Goal: Information Seeking & Learning: Find specific fact

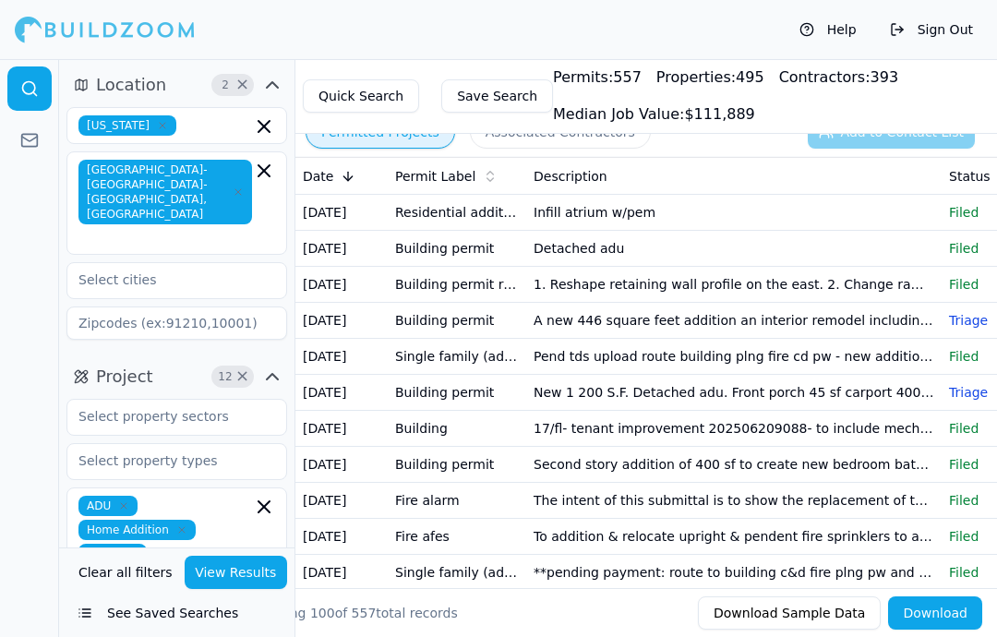
click at [500, 218] on td "Residential additions" at bounding box center [457, 213] width 138 height 36
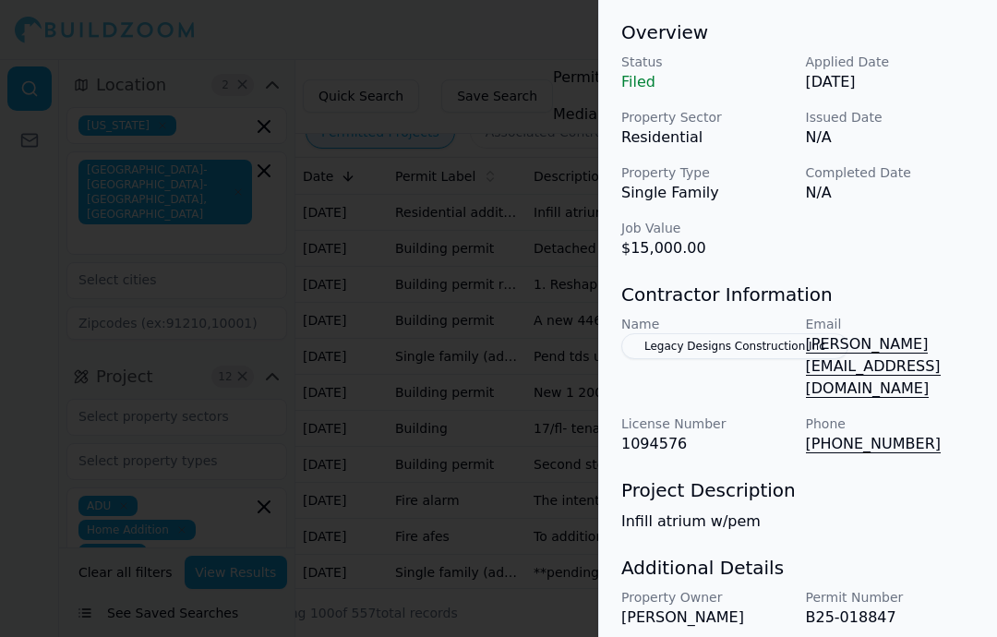
scroll to position [590, 0]
click at [523, 350] on div at bounding box center [498, 318] width 997 height 637
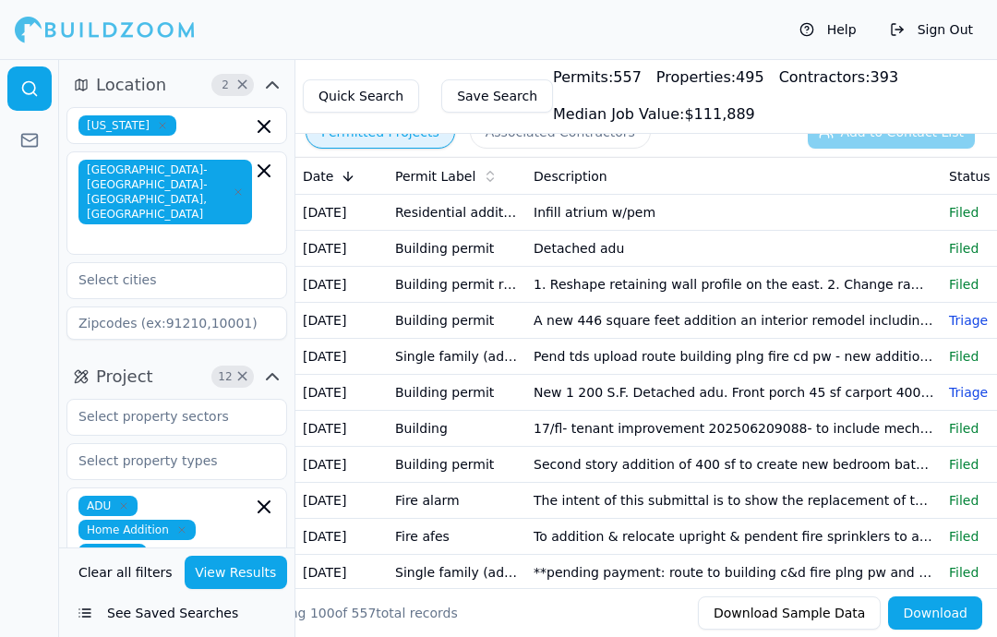
click at [472, 257] on td "Building permit" at bounding box center [457, 249] width 138 height 36
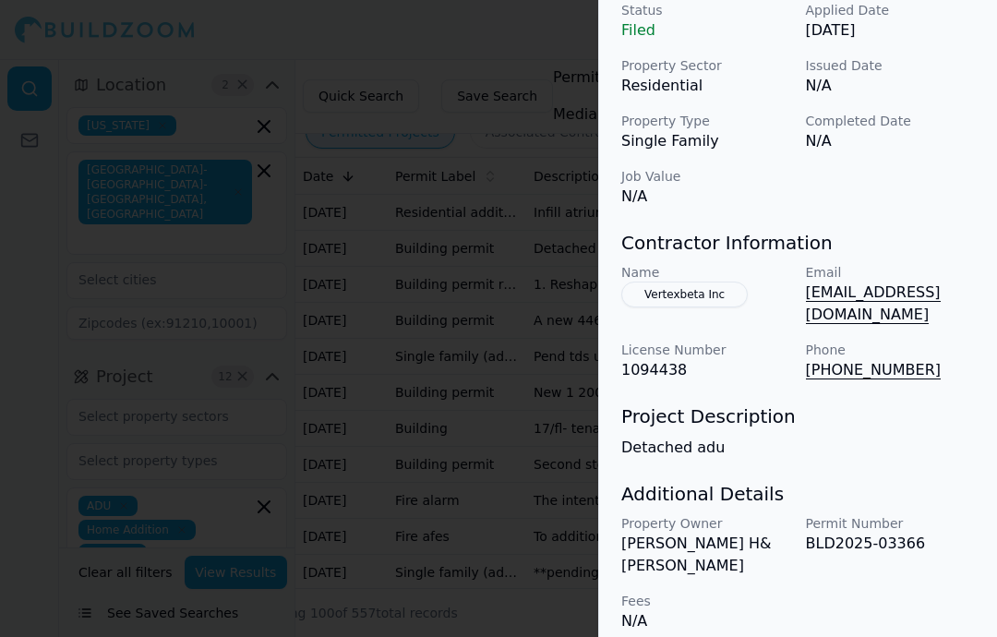
scroll to position [641, 0]
click at [880, 298] on p "[EMAIL_ADDRESS][DOMAIN_NAME]" at bounding box center [891, 304] width 170 height 44
copy p "Detached adu"
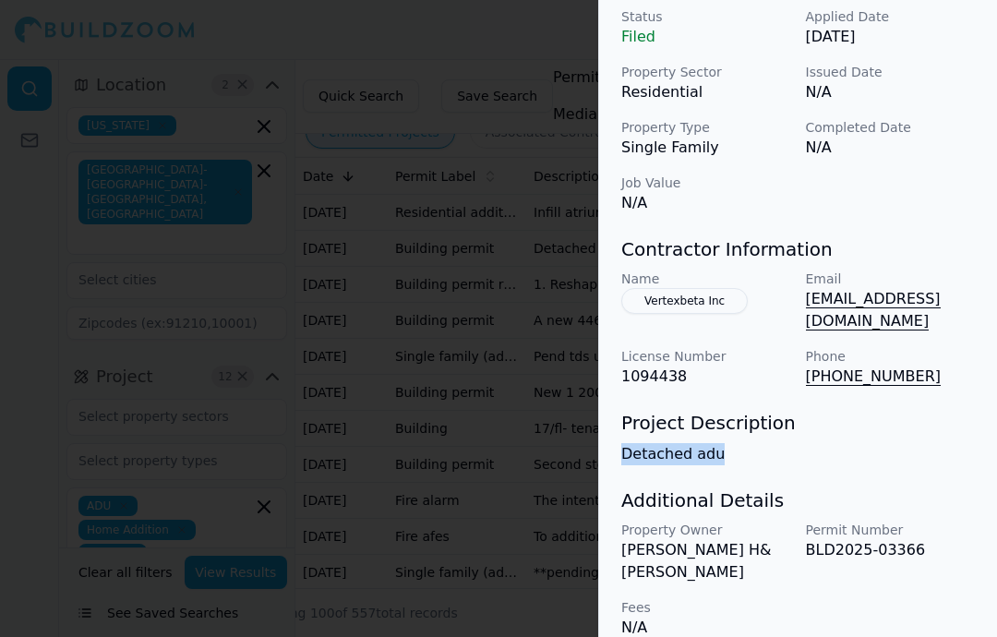
click at [209, 356] on div at bounding box center [498, 318] width 997 height 637
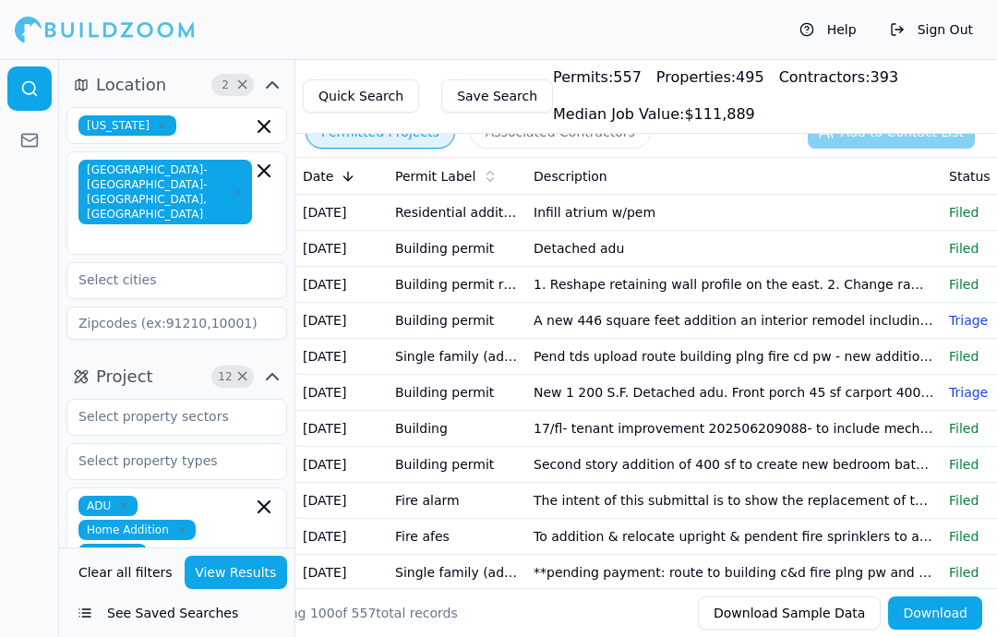
click at [882, 281] on td "1. Reshape retaining wall profile on the east. 2. Change ramp to stair at the b…" at bounding box center [733, 285] width 415 height 36
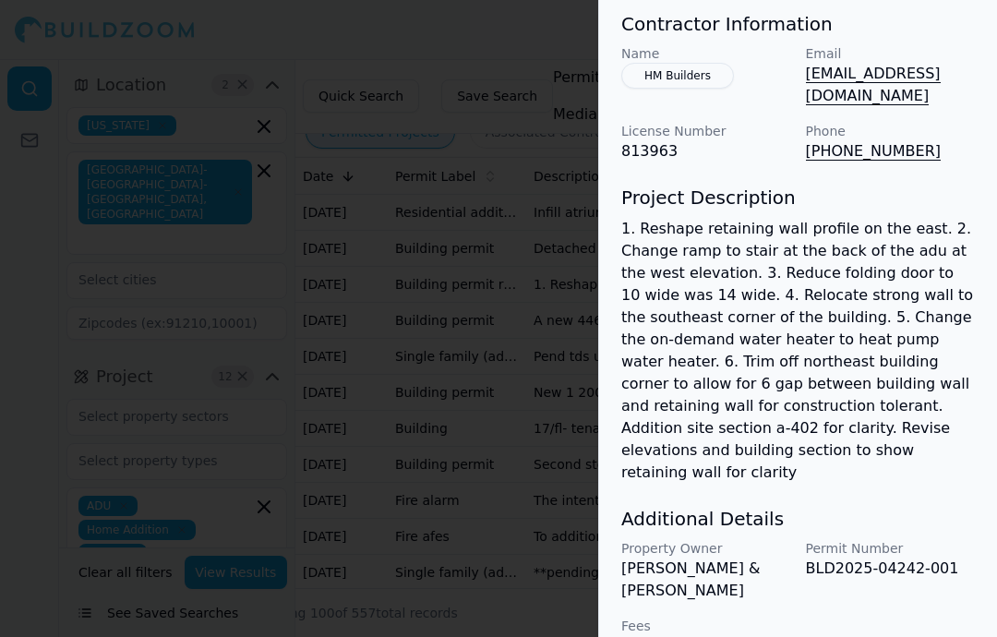
scroll to position [832, 0]
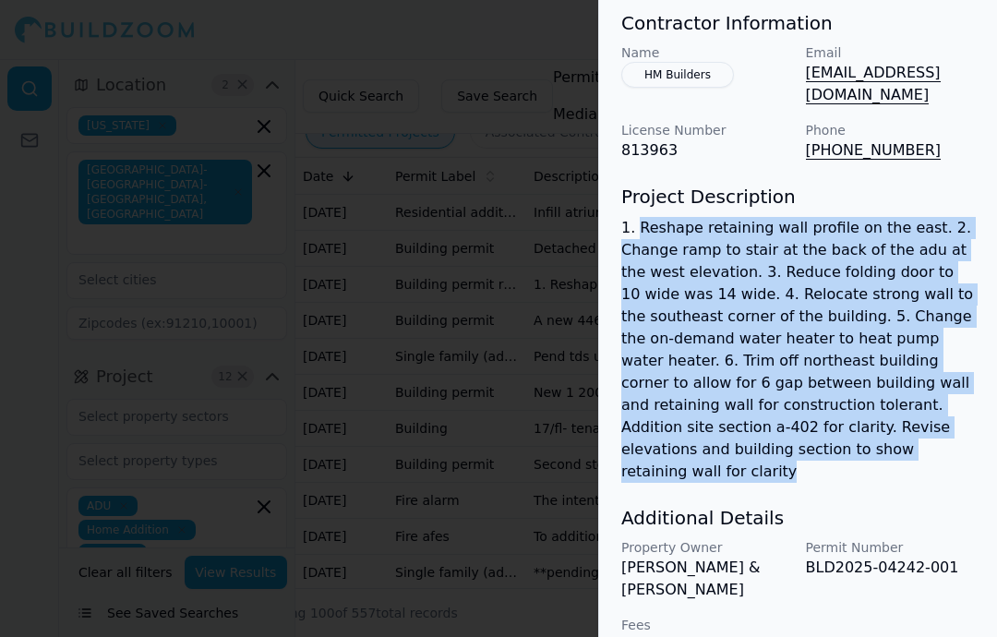
click at [759, 317] on p "1. Reshape retaining wall profile on the east. 2. Change ramp to stair at the b…" at bounding box center [797, 350] width 353 height 266
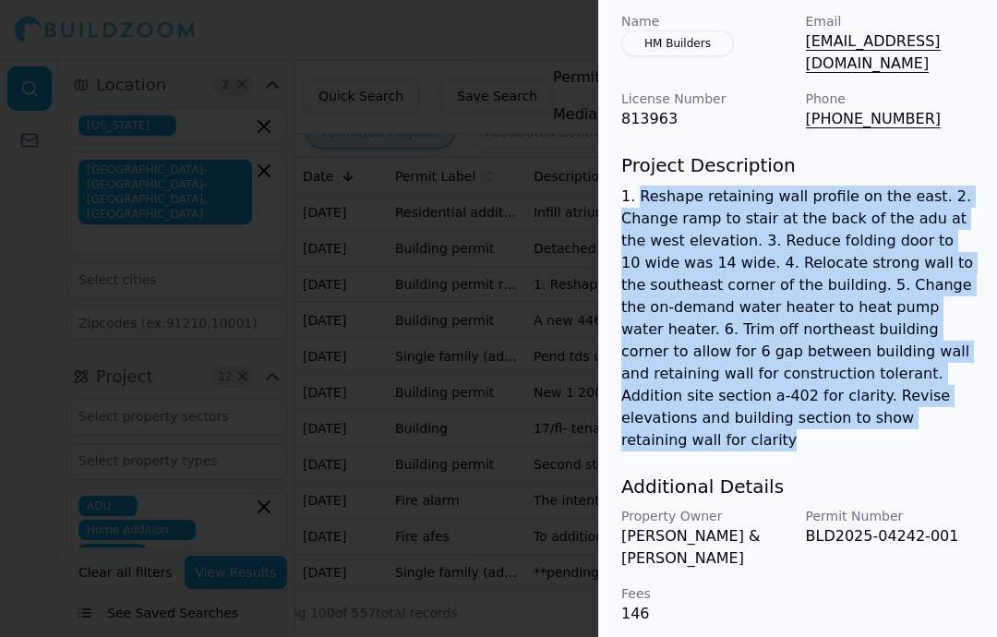
scroll to position [863, 0]
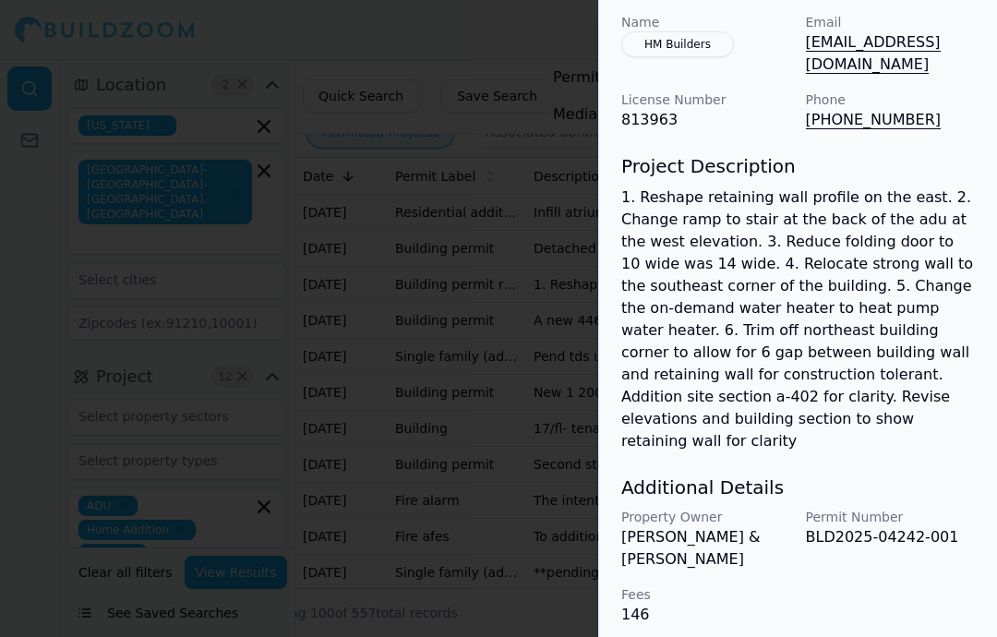
click at [280, 376] on div at bounding box center [498, 318] width 997 height 637
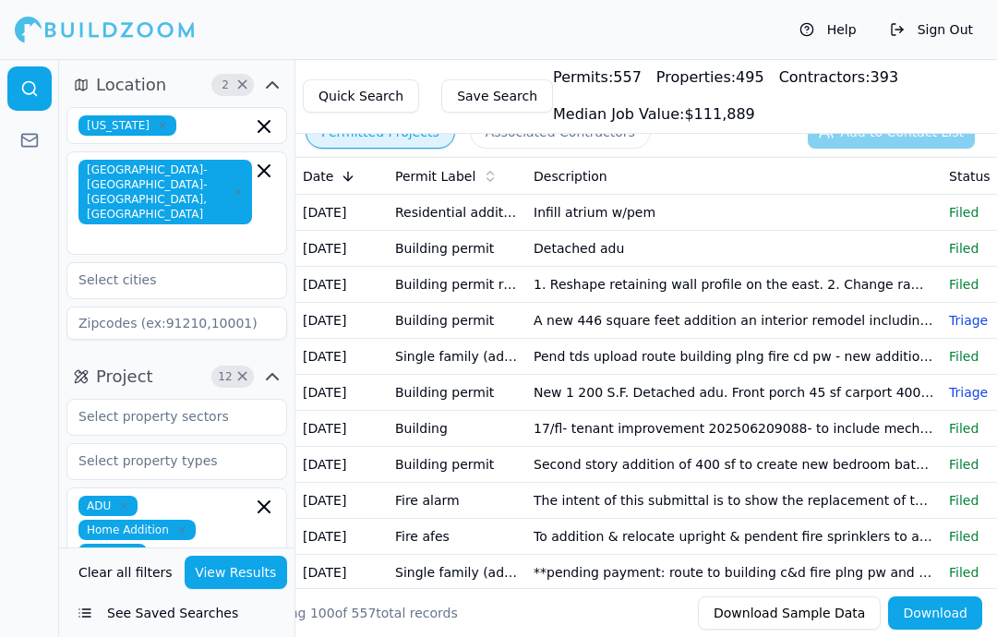
click at [887, 293] on td "1. Reshape retaining wall profile on the east. 2. Change ramp to stair at the b…" at bounding box center [733, 285] width 415 height 36
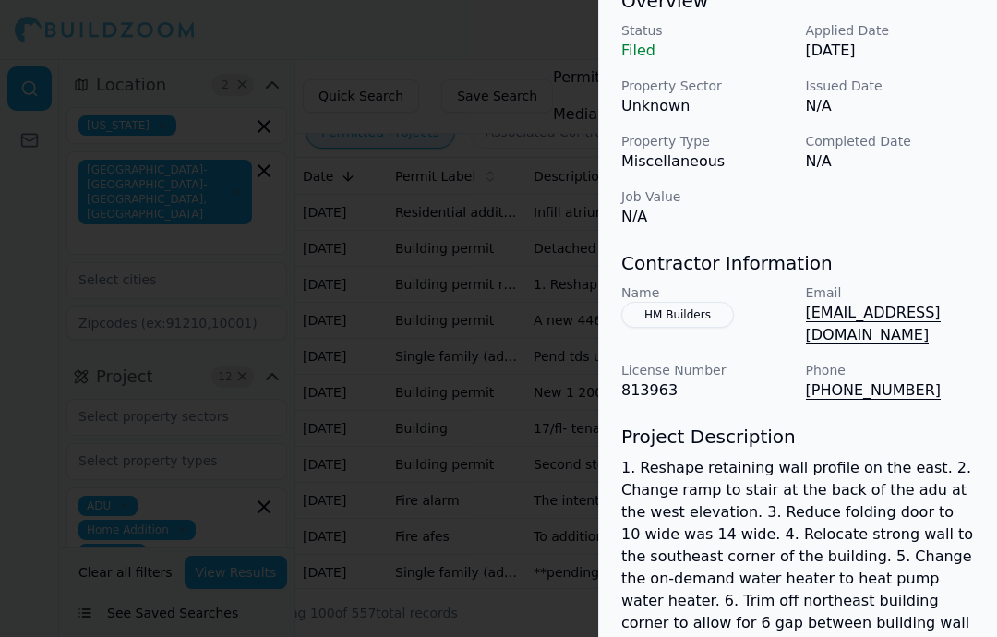
scroll to position [593, 0]
click at [341, 457] on div at bounding box center [498, 318] width 997 height 637
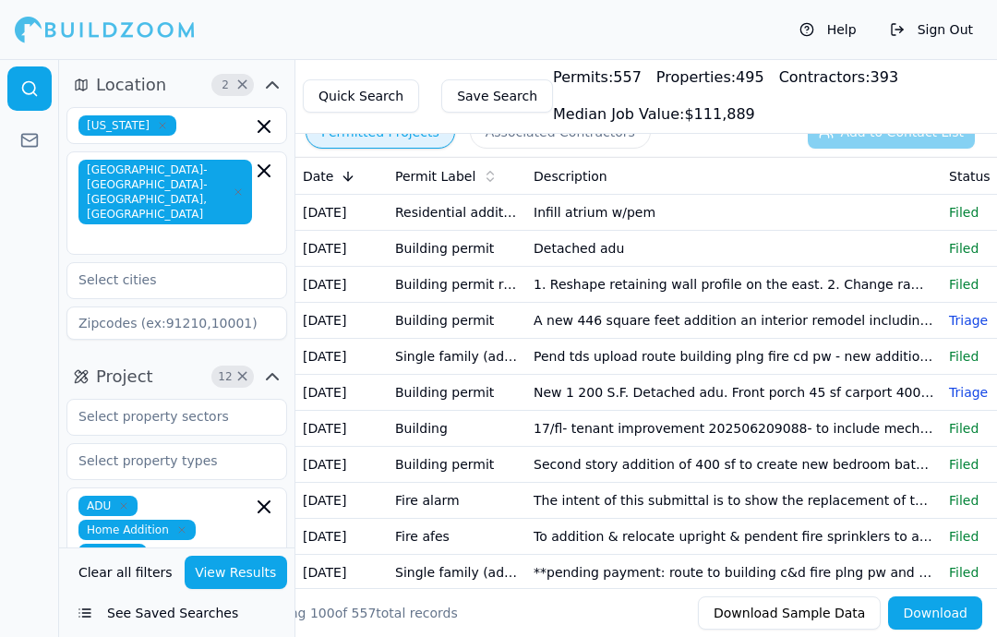
click at [437, 327] on td "Building permit" at bounding box center [457, 321] width 138 height 36
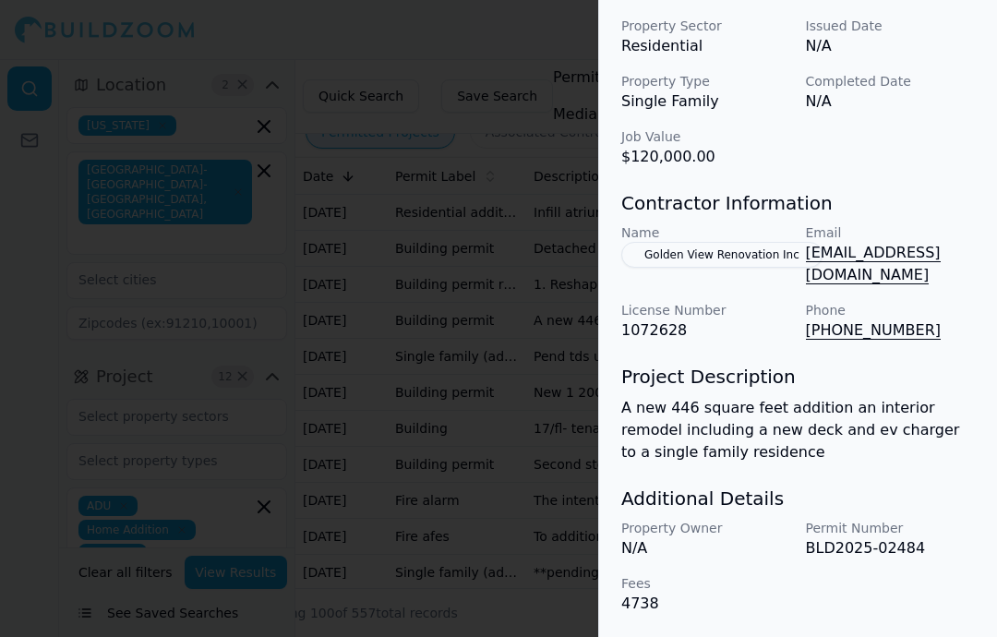
scroll to position [664, 0]
